Goal: Task Accomplishment & Management: Manage account settings

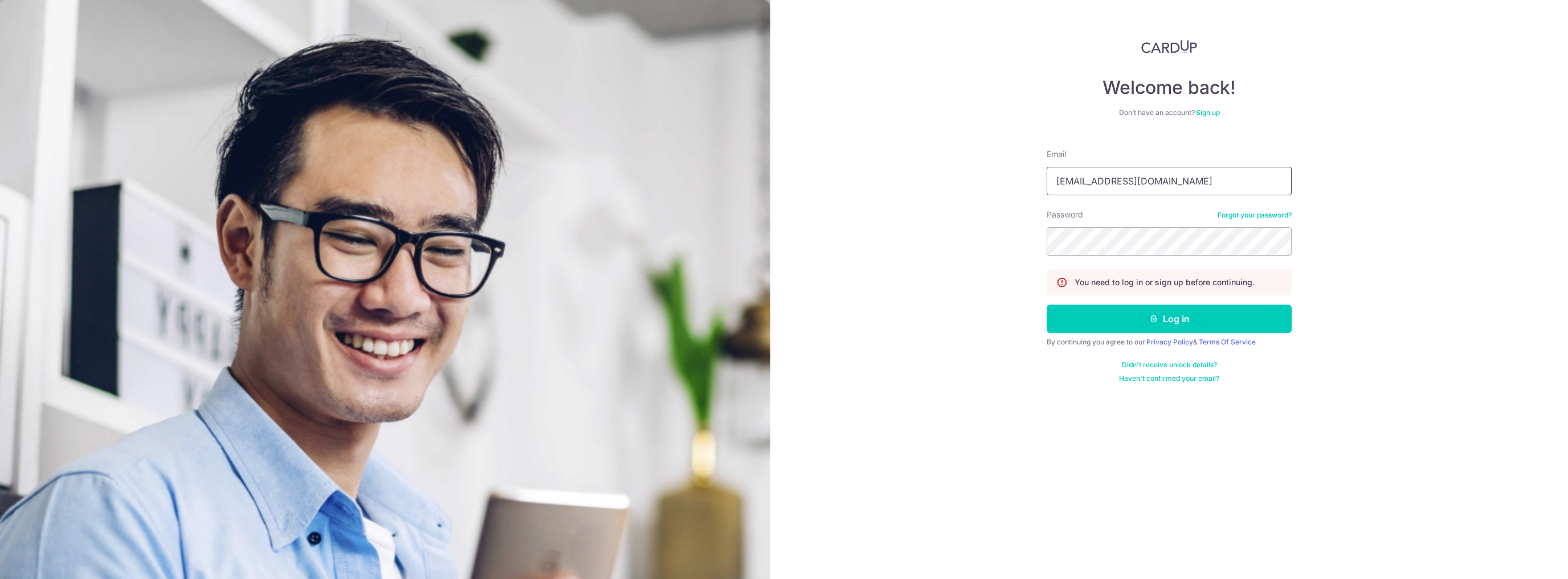
click at [1125, 182] on input "[EMAIL_ADDRESS][DOMAIN_NAME]" at bounding box center [1169, 181] width 245 height 29
drag, startPoint x: 1183, startPoint y: 175, endPoint x: 1371, endPoint y: 101, distance: 202.0
click at [1183, 175] on input "[EMAIL_ADDRESS][DOMAIN_NAME]" at bounding box center [1169, 181] width 245 height 29
type input "[EMAIL_ADDRESS][DOMAIN_NAME]"
click at [1047, 305] on button "Log in" at bounding box center [1169, 319] width 245 height 29
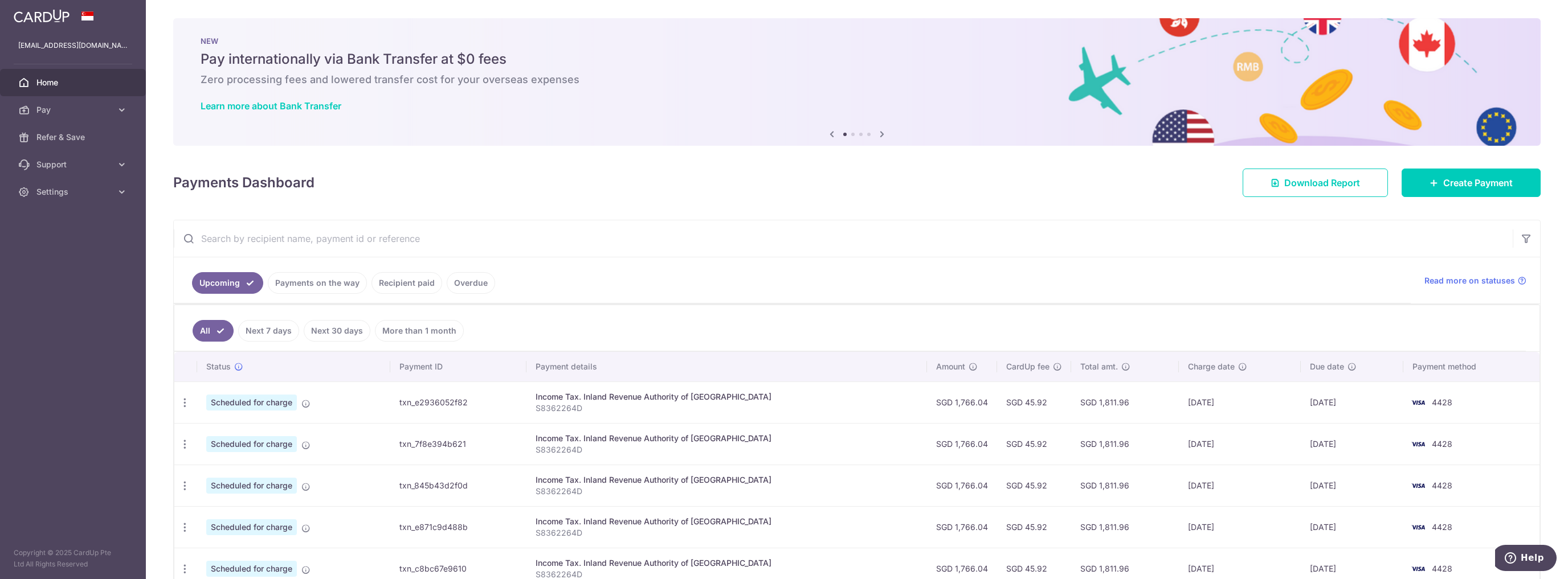
click at [407, 290] on link "Recipient paid" at bounding box center [407, 283] width 71 height 22
